Goal: Check status: Check status

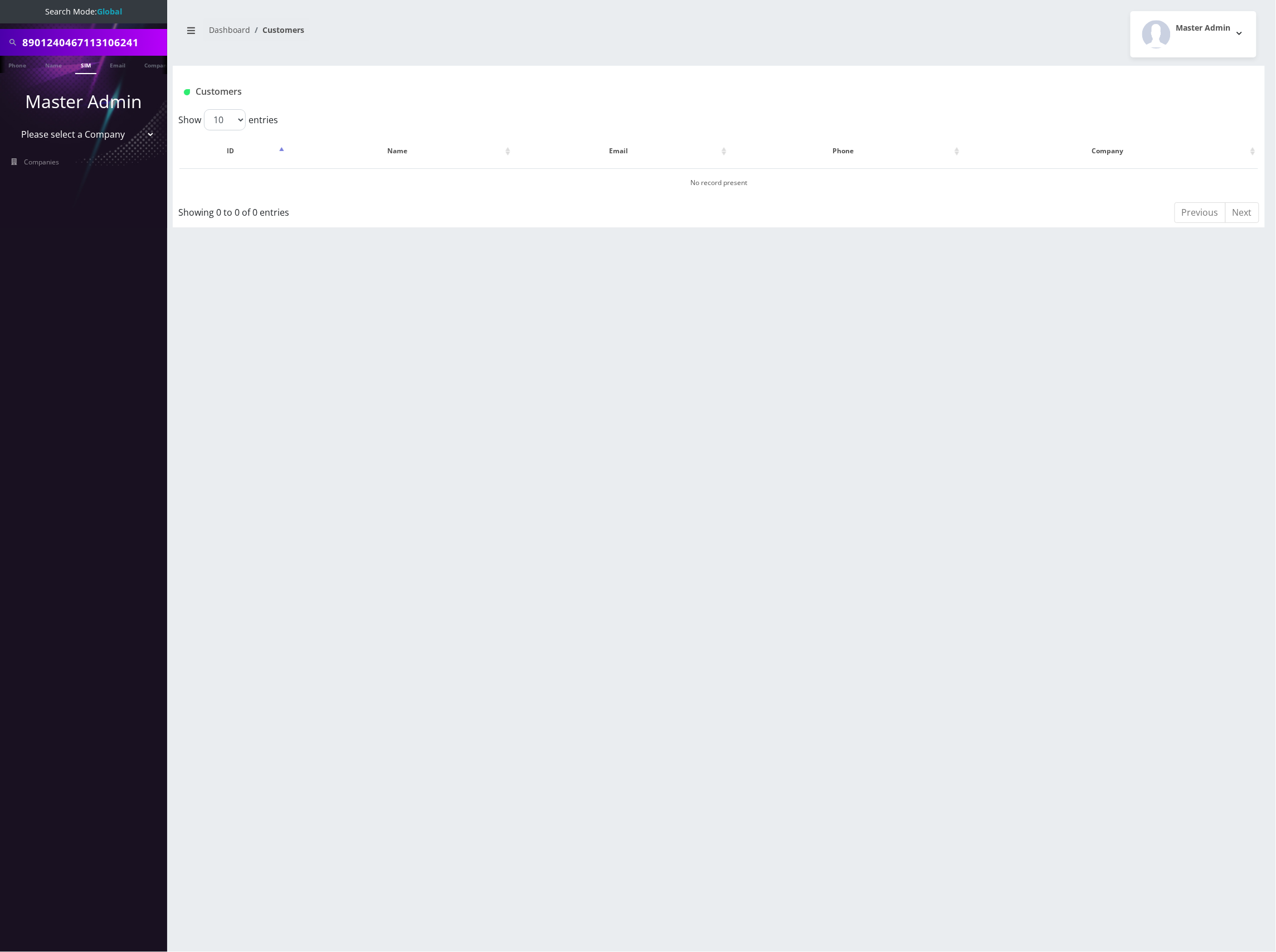
scroll to position [0, 61]
click at [100, 47] on input "8901240467113106241" at bounding box center [94, 42] width 142 height 21
type input "8901240497128427944"
click at [28, 68] on link "SIM" at bounding box center [27, 65] width 21 height 18
click at [87, 64] on link "SIM" at bounding box center [86, 65] width 21 height 18
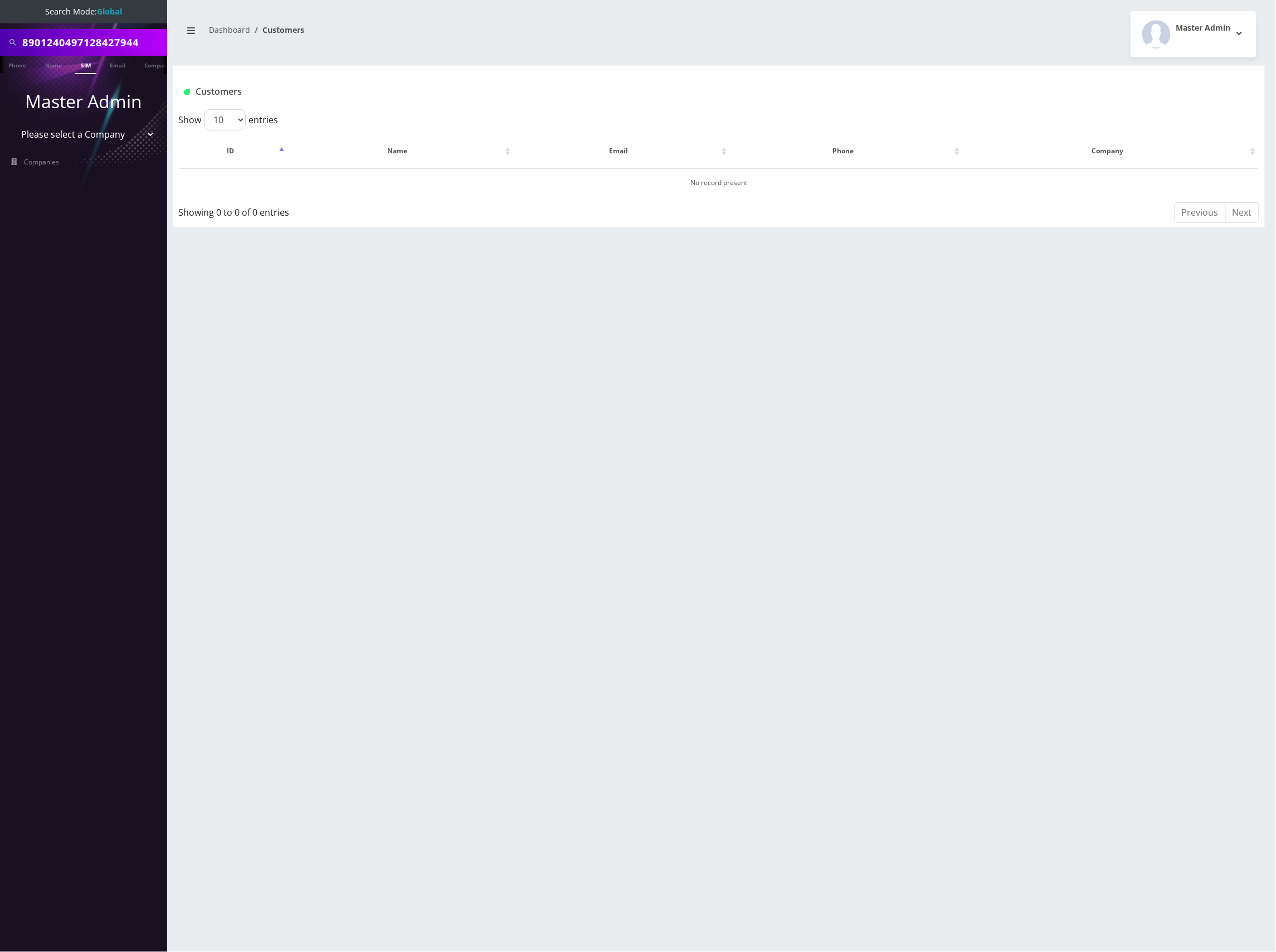
click at [87, 64] on link "SIM" at bounding box center [86, 65] width 21 height 18
